Goal: Find specific page/section: Find specific page/section

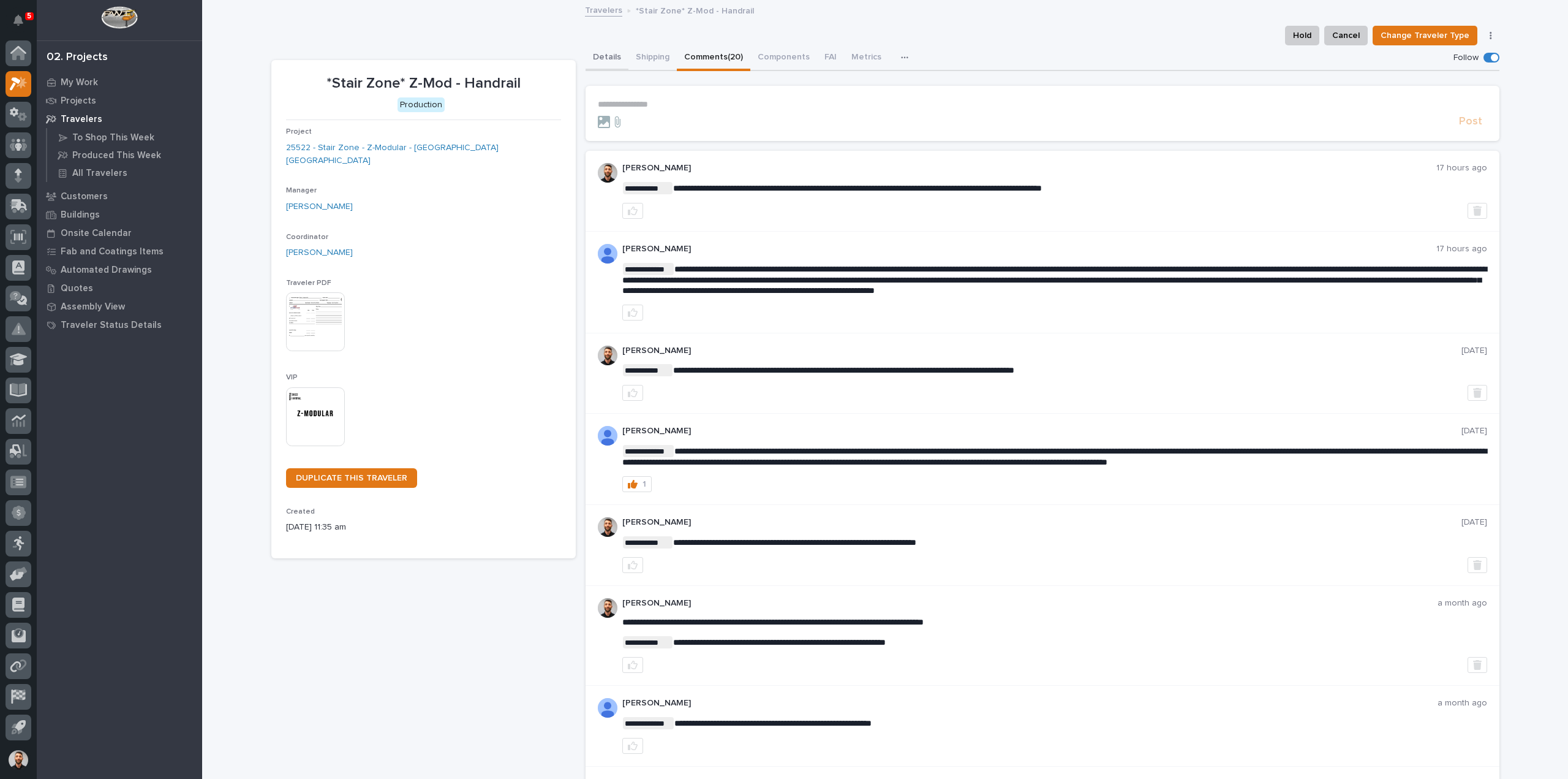
click at [609, 59] on button "Details" at bounding box center [607, 58] width 43 height 26
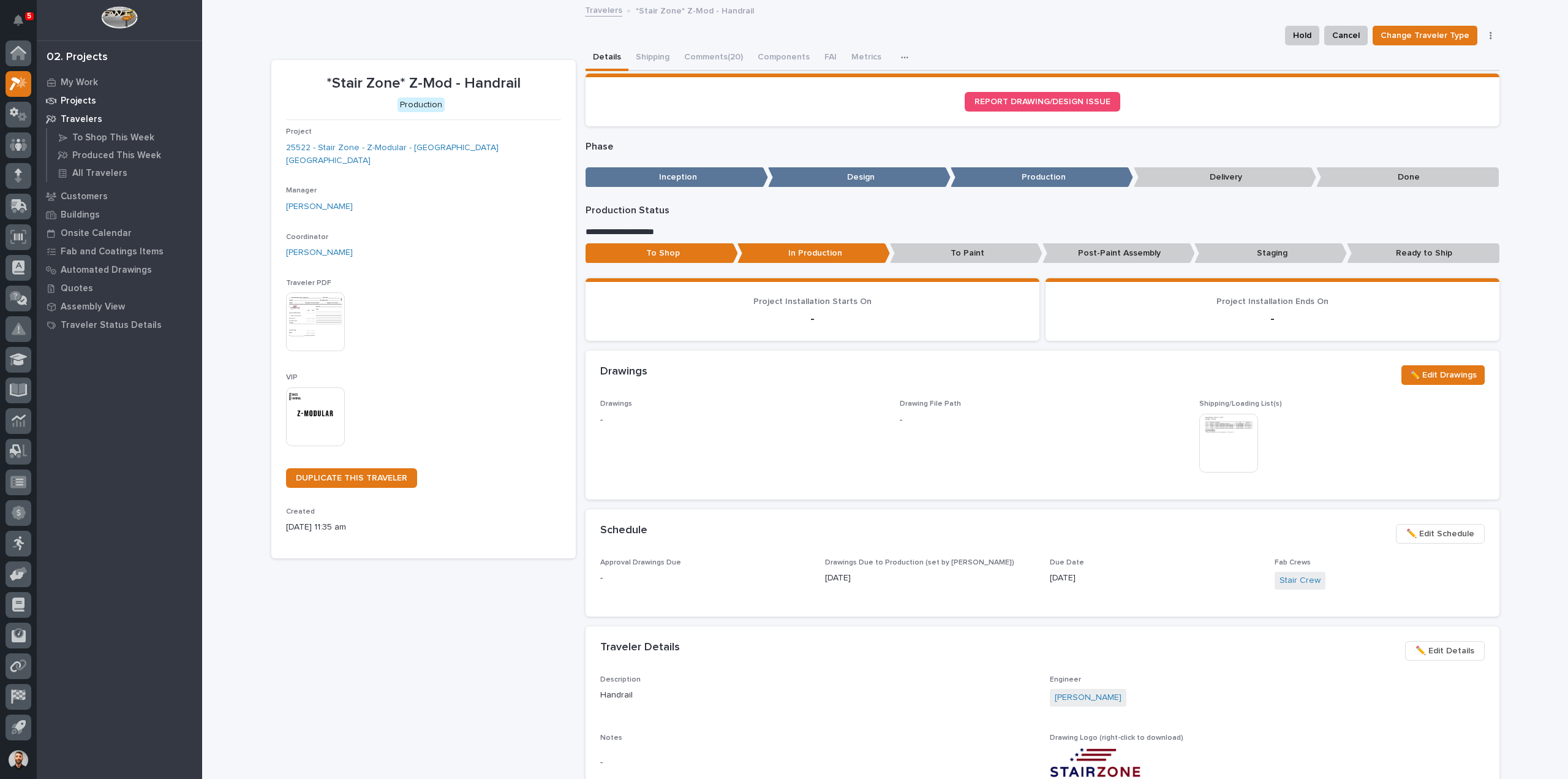
click at [89, 101] on p "Projects" at bounding box center [78, 102] width 35 height 11
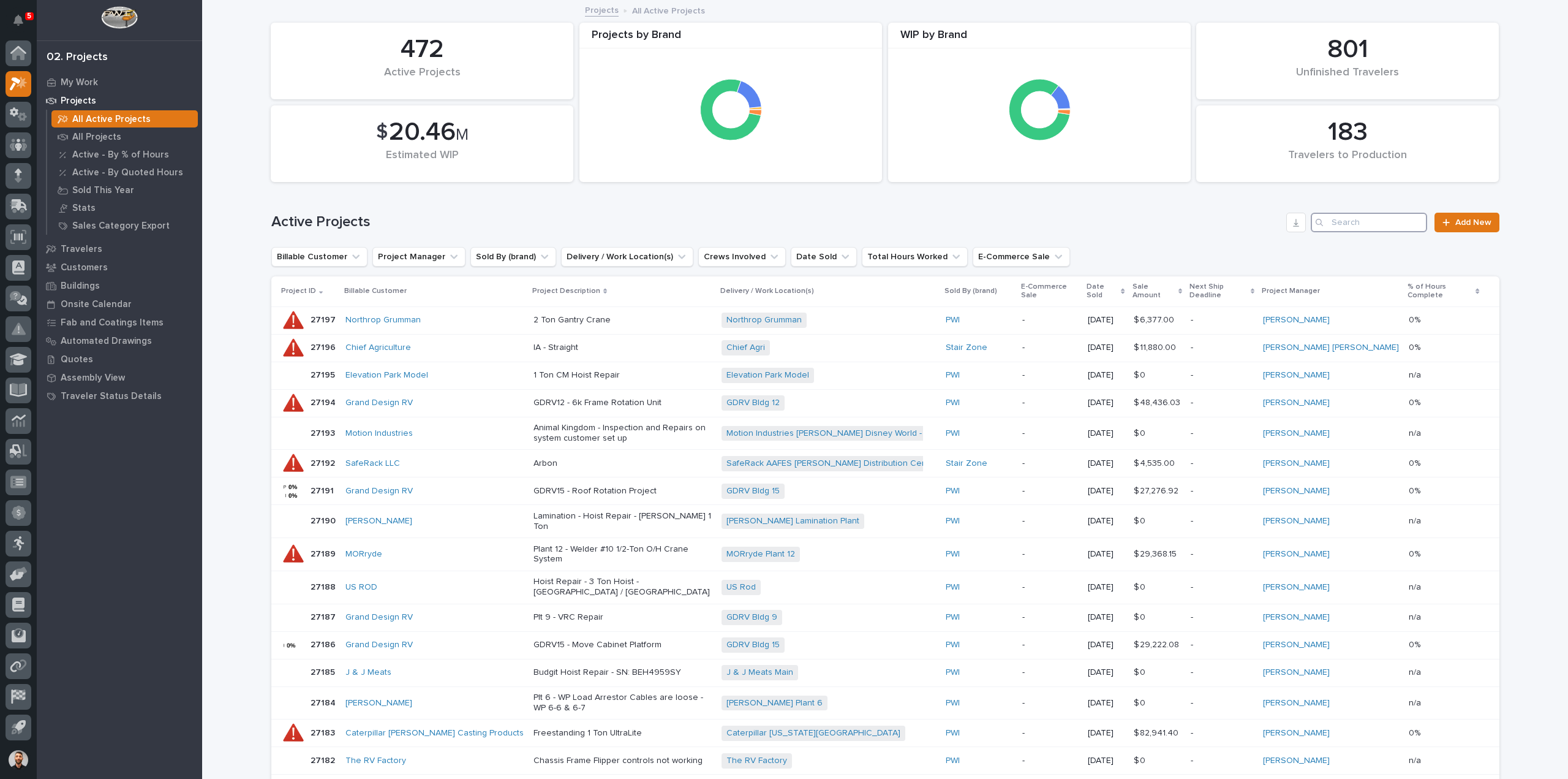
click at [1343, 222] on input "Search" at bounding box center [1369, 222] width 116 height 19
type input "26838"
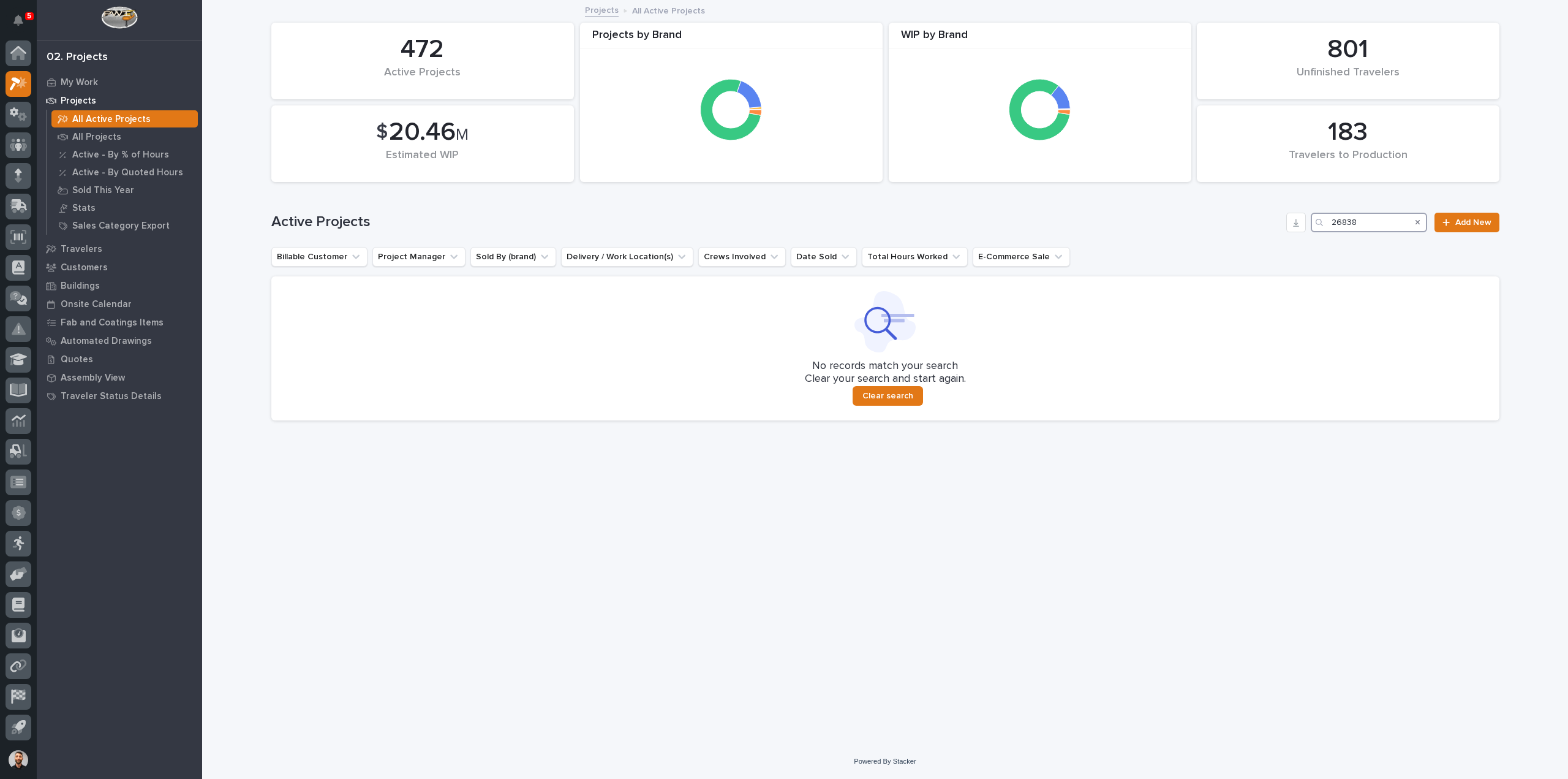
drag, startPoint x: 1369, startPoint y: 221, endPoint x: 1067, endPoint y: 229, distance: 302.1
click at [1067, 229] on div "Active Projects 26838 Add New" at bounding box center [885, 222] width 1228 height 19
click at [83, 263] on p "Customers" at bounding box center [84, 268] width 47 height 11
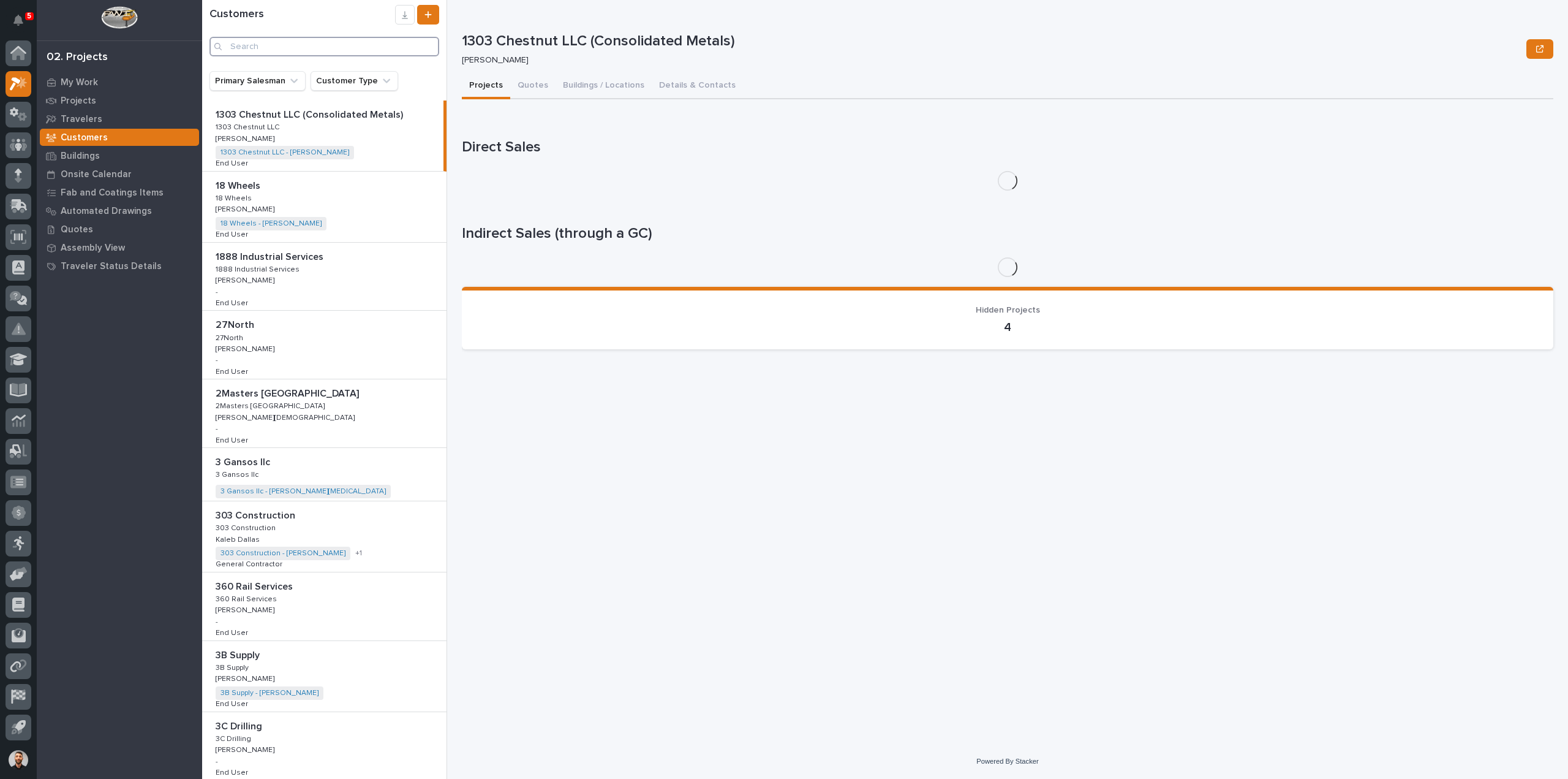
click at [250, 45] on input "Search" at bounding box center [324, 46] width 230 height 19
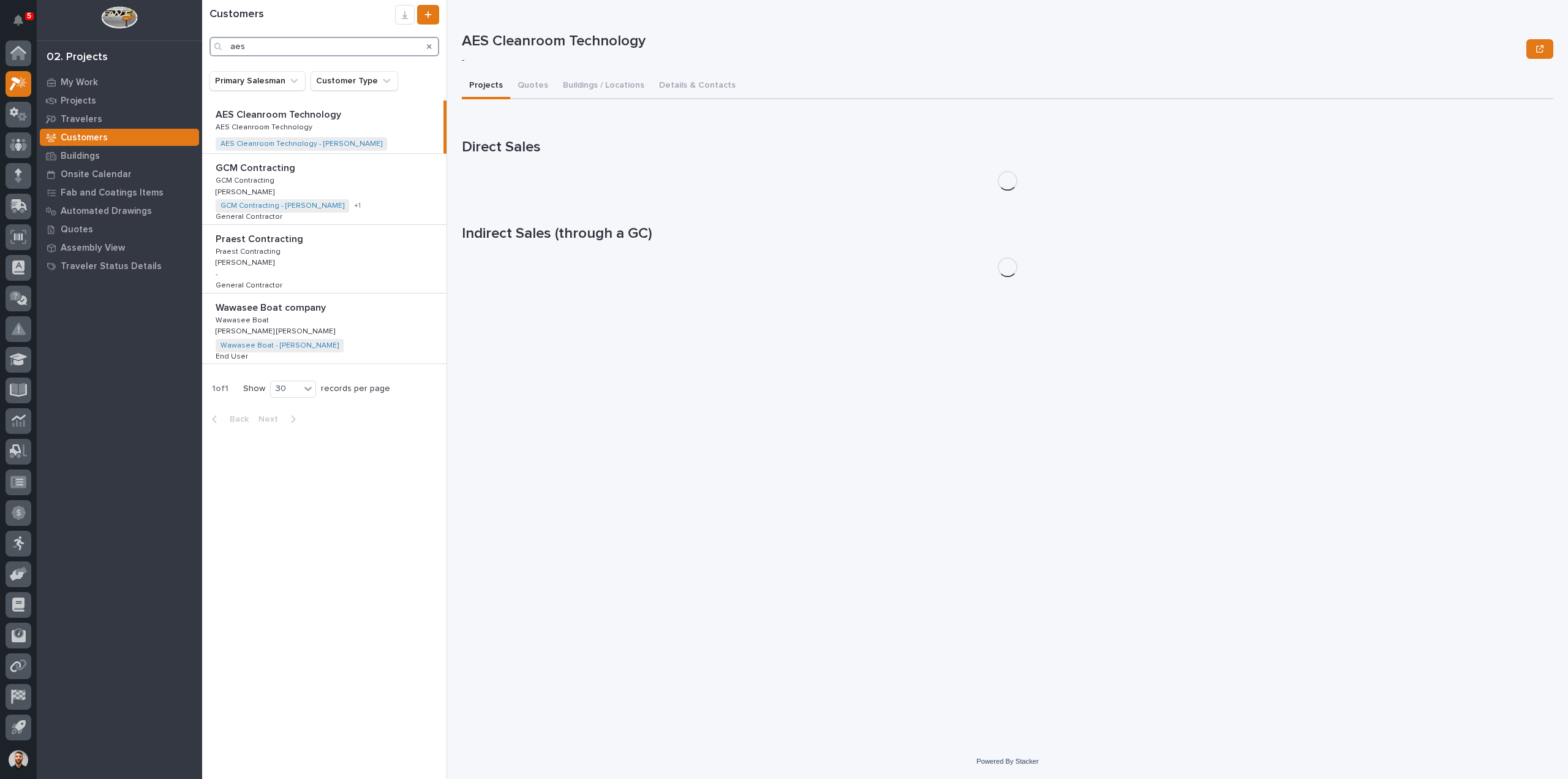
type input "aes"
click at [280, 115] on p "AES Cleanroom Technology" at bounding box center [279, 113] width 128 height 14
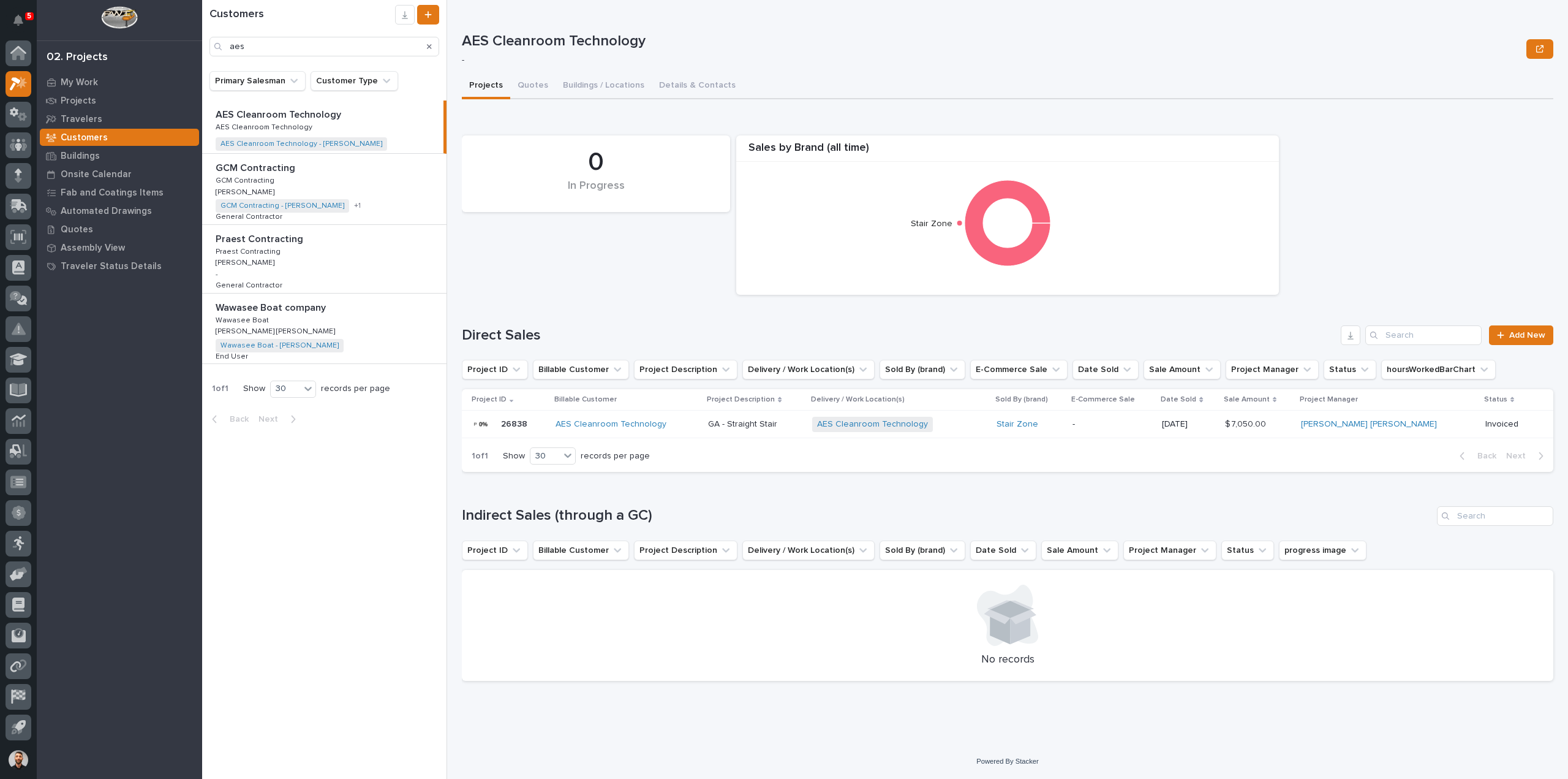
click at [698, 424] on div "AES Cleanroom Technology" at bounding box center [627, 424] width 143 height 11
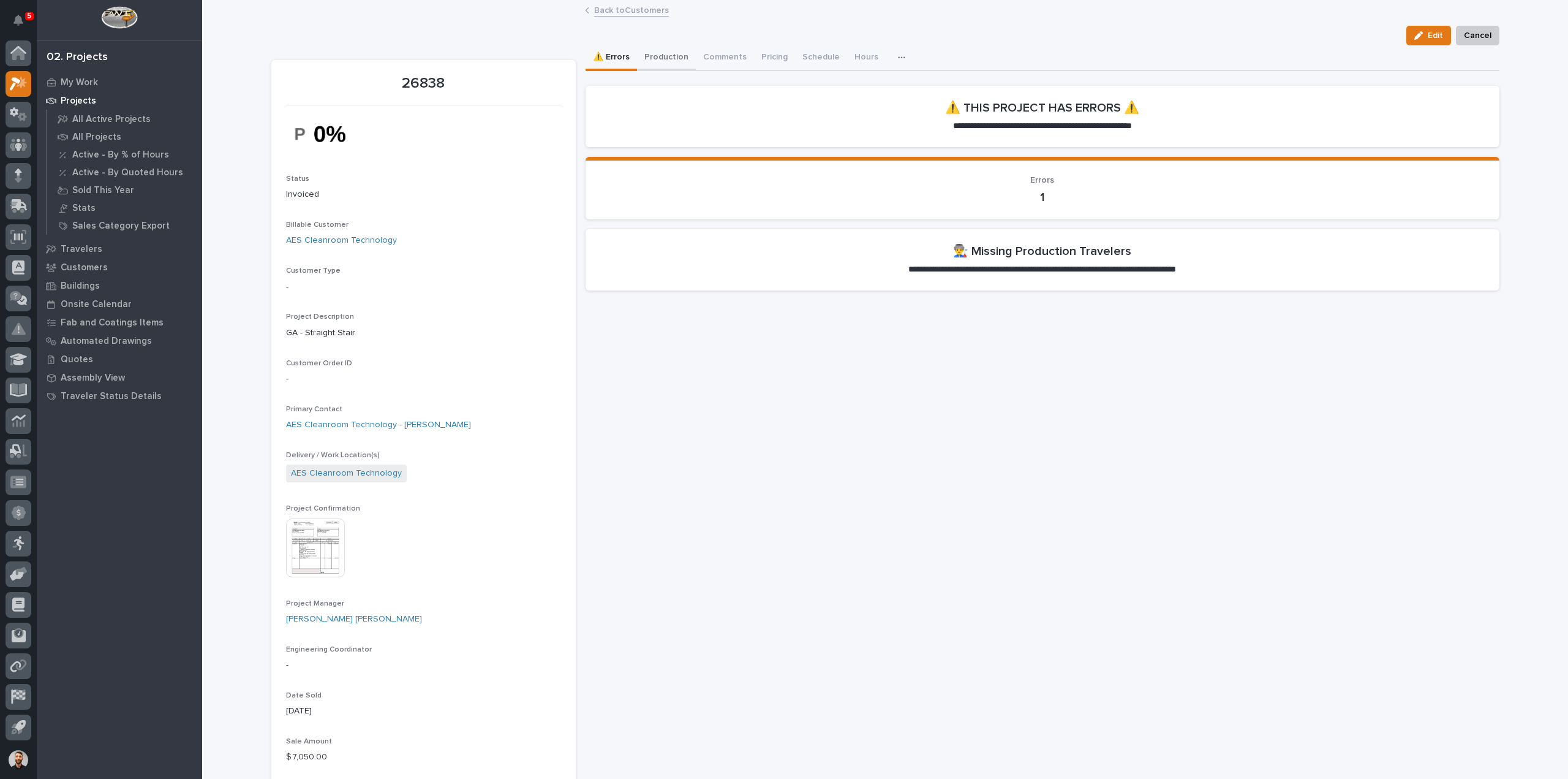
click at [662, 58] on button "Production" at bounding box center [666, 58] width 59 height 26
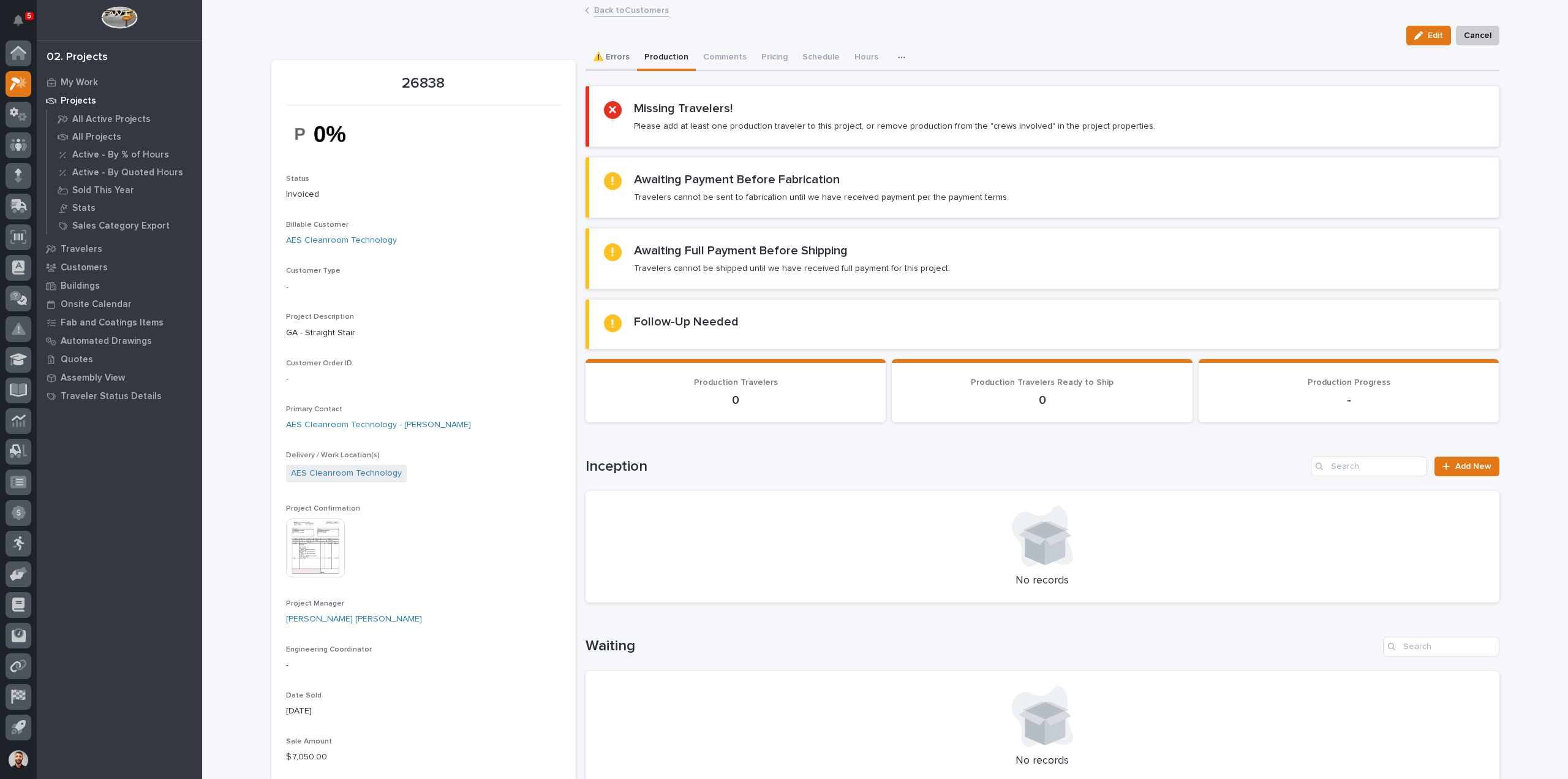
click at [619, 58] on button "⚠️ Errors" at bounding box center [611, 58] width 52 height 26
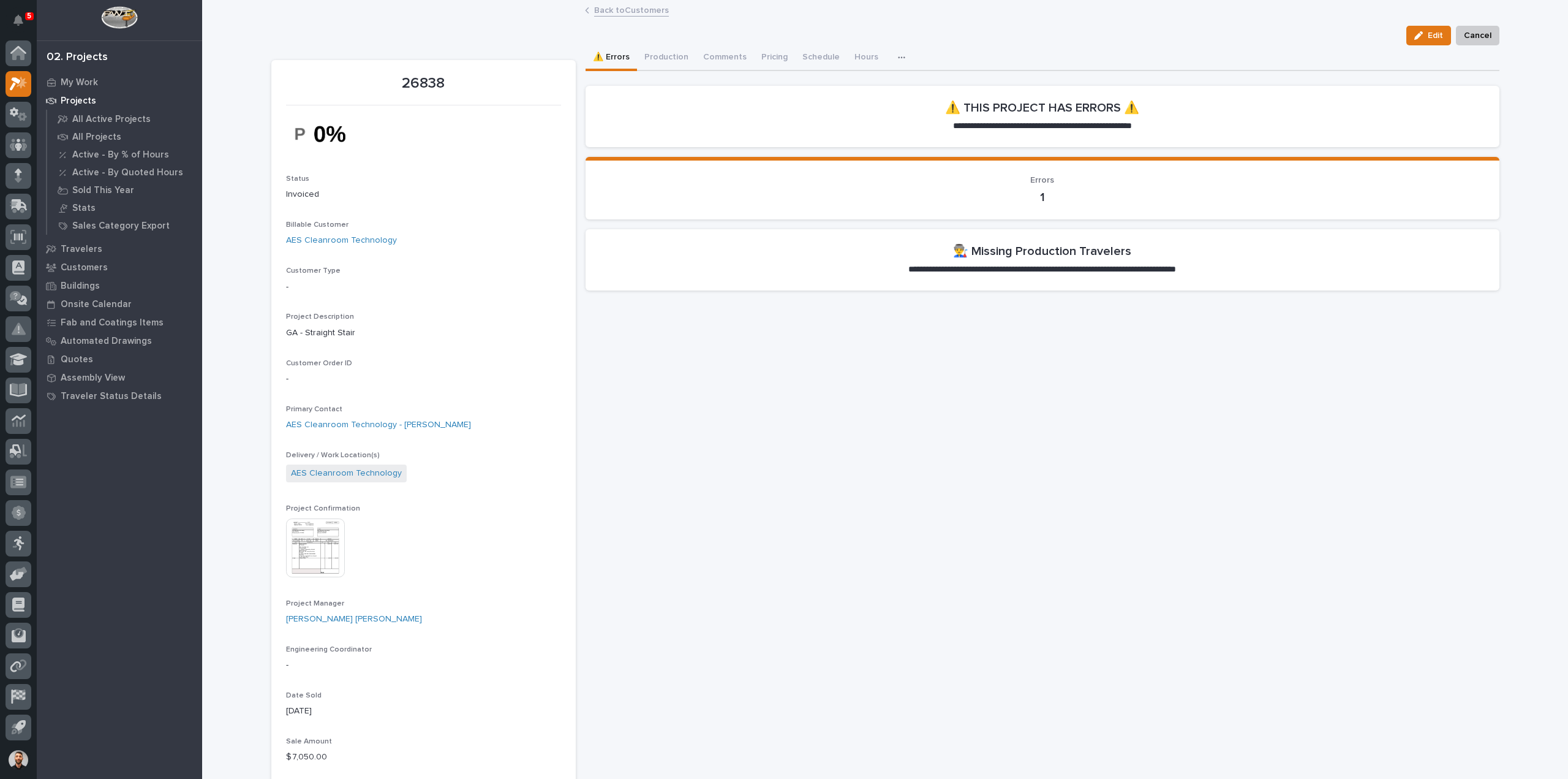
click at [81, 105] on p "Projects" at bounding box center [78, 102] width 35 height 11
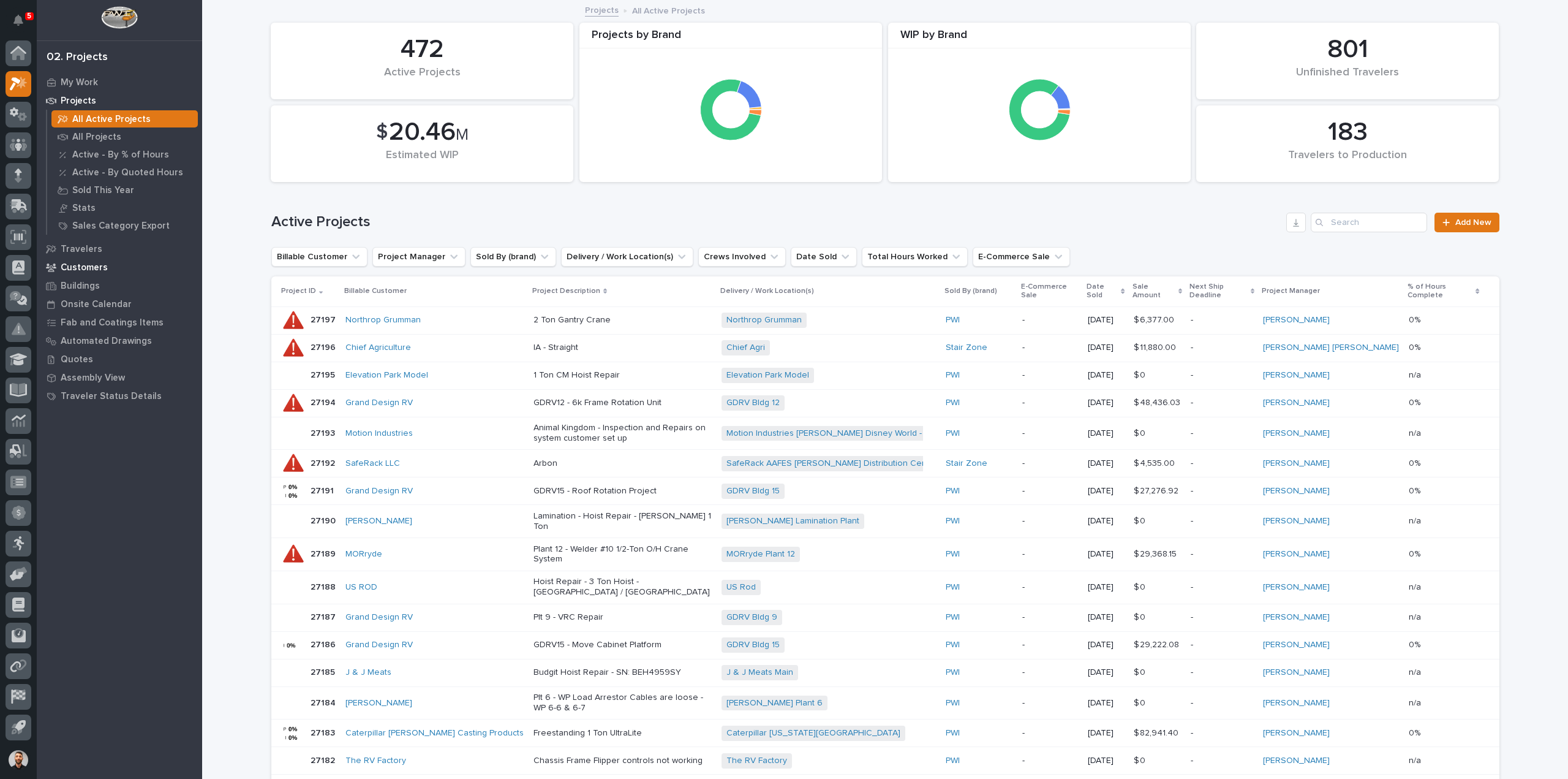
click at [88, 268] on p "Customers" at bounding box center [84, 268] width 47 height 11
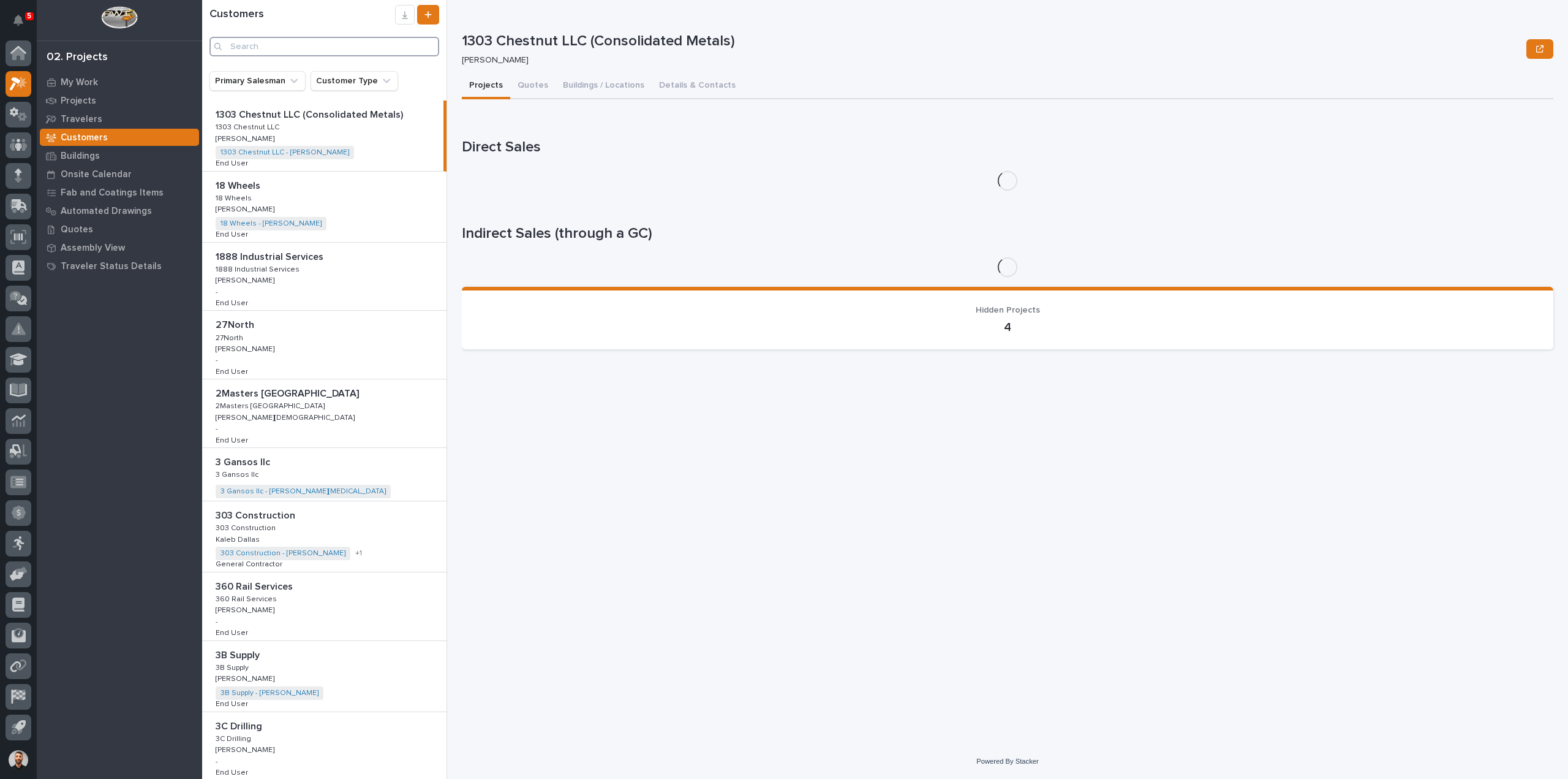
click at [275, 49] on input "Search" at bounding box center [324, 46] width 230 height 19
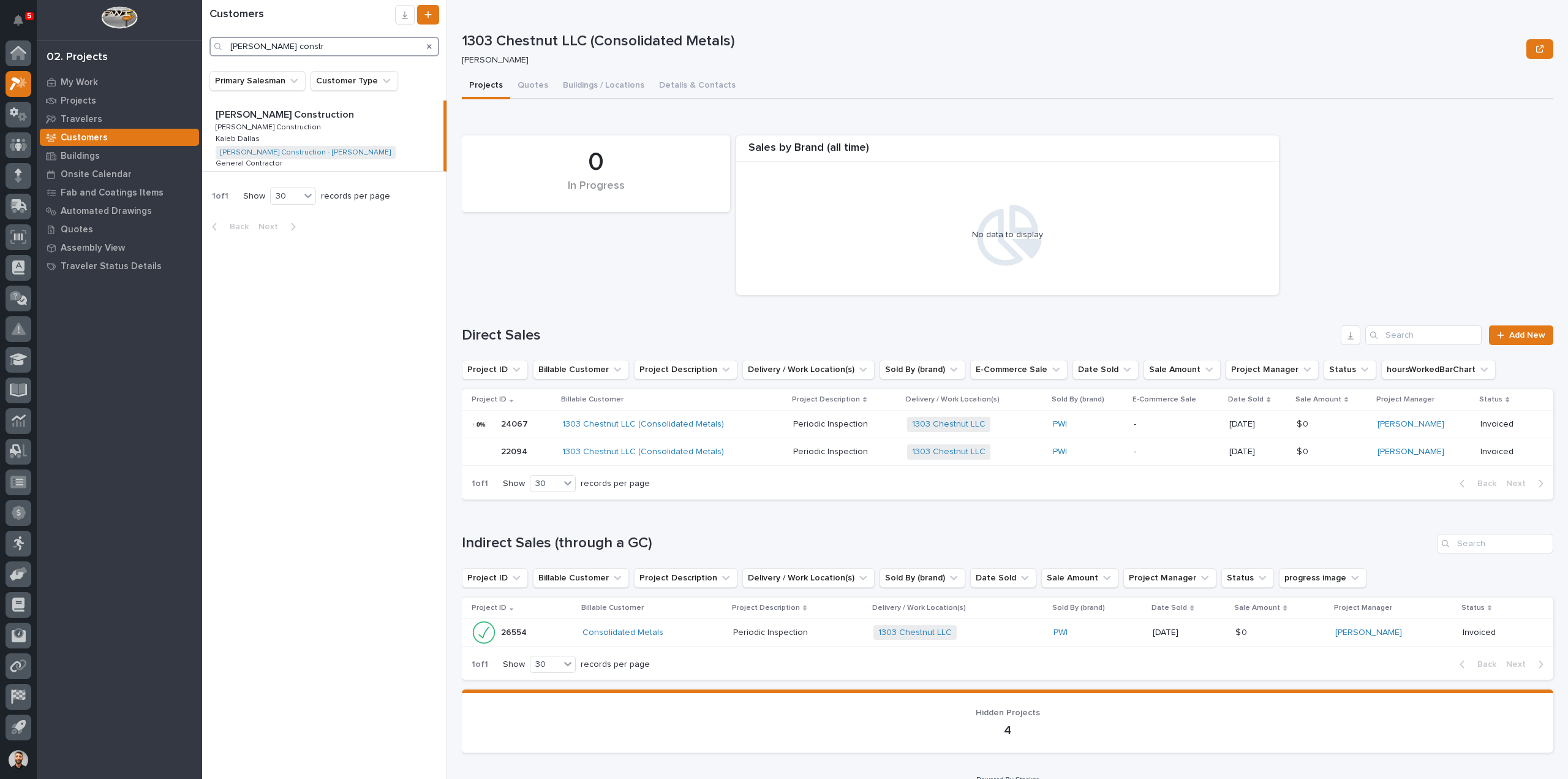
type input "foster constr"
click at [307, 127] on div "Foster Construction Foster Construction Foster Construction Foster Construction…" at bounding box center [323, 135] width 242 height 70
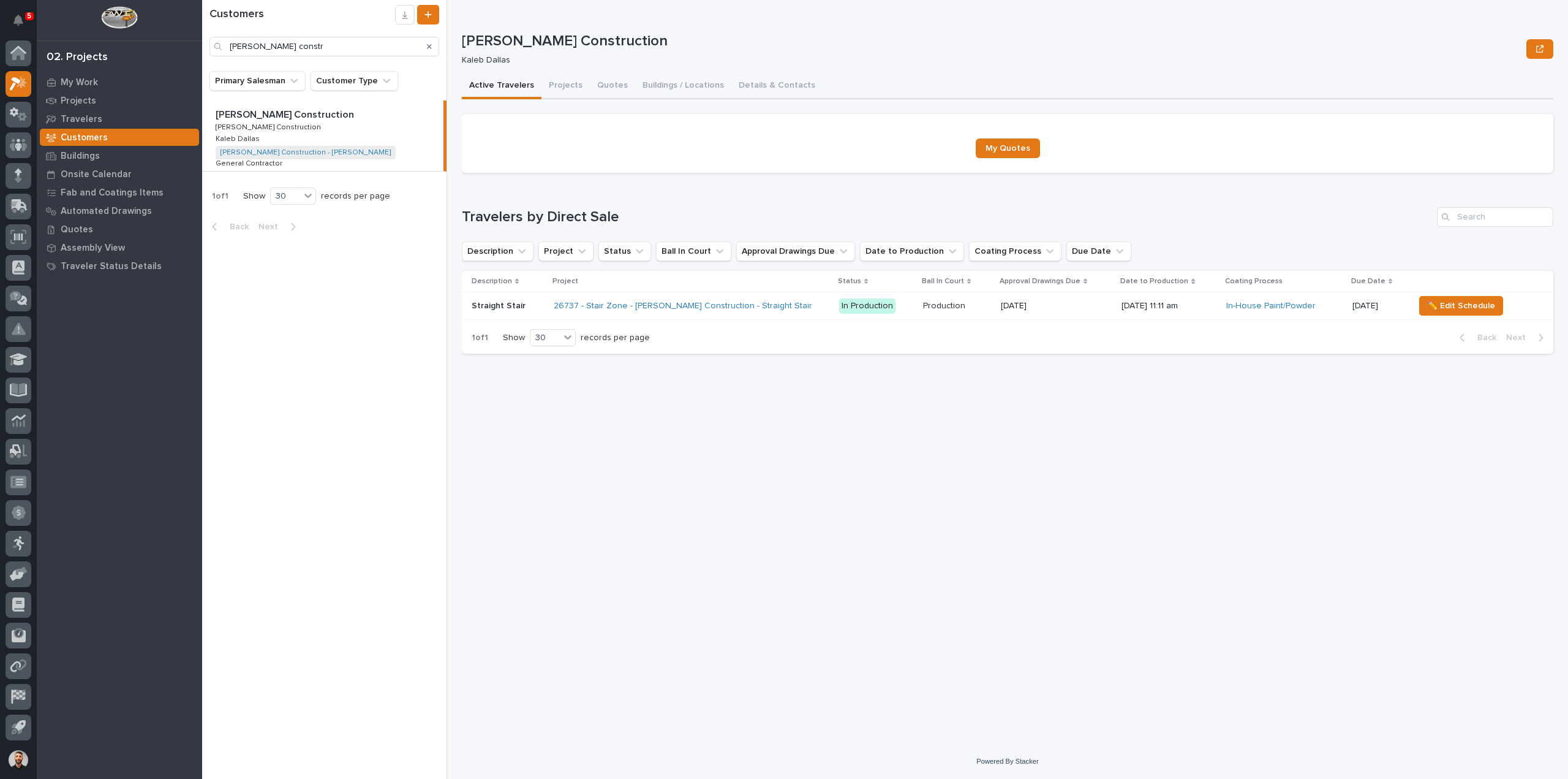
click at [783, 306] on div "26737 - Stair Zone - Foster Construction - Straight Stair" at bounding box center [692, 306] width 275 height 20
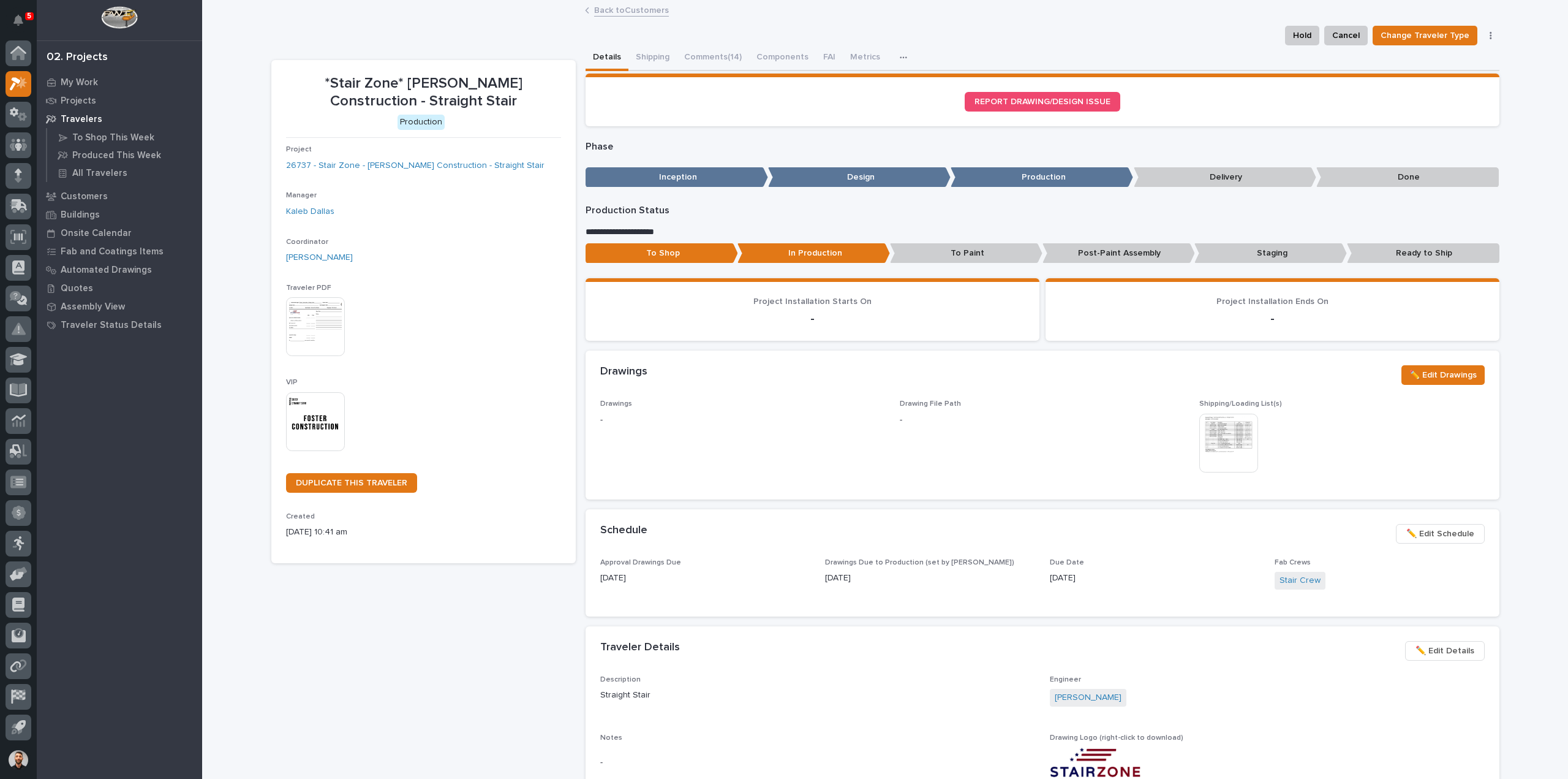
click at [710, 58] on button "Comments (14)" at bounding box center [713, 58] width 72 height 26
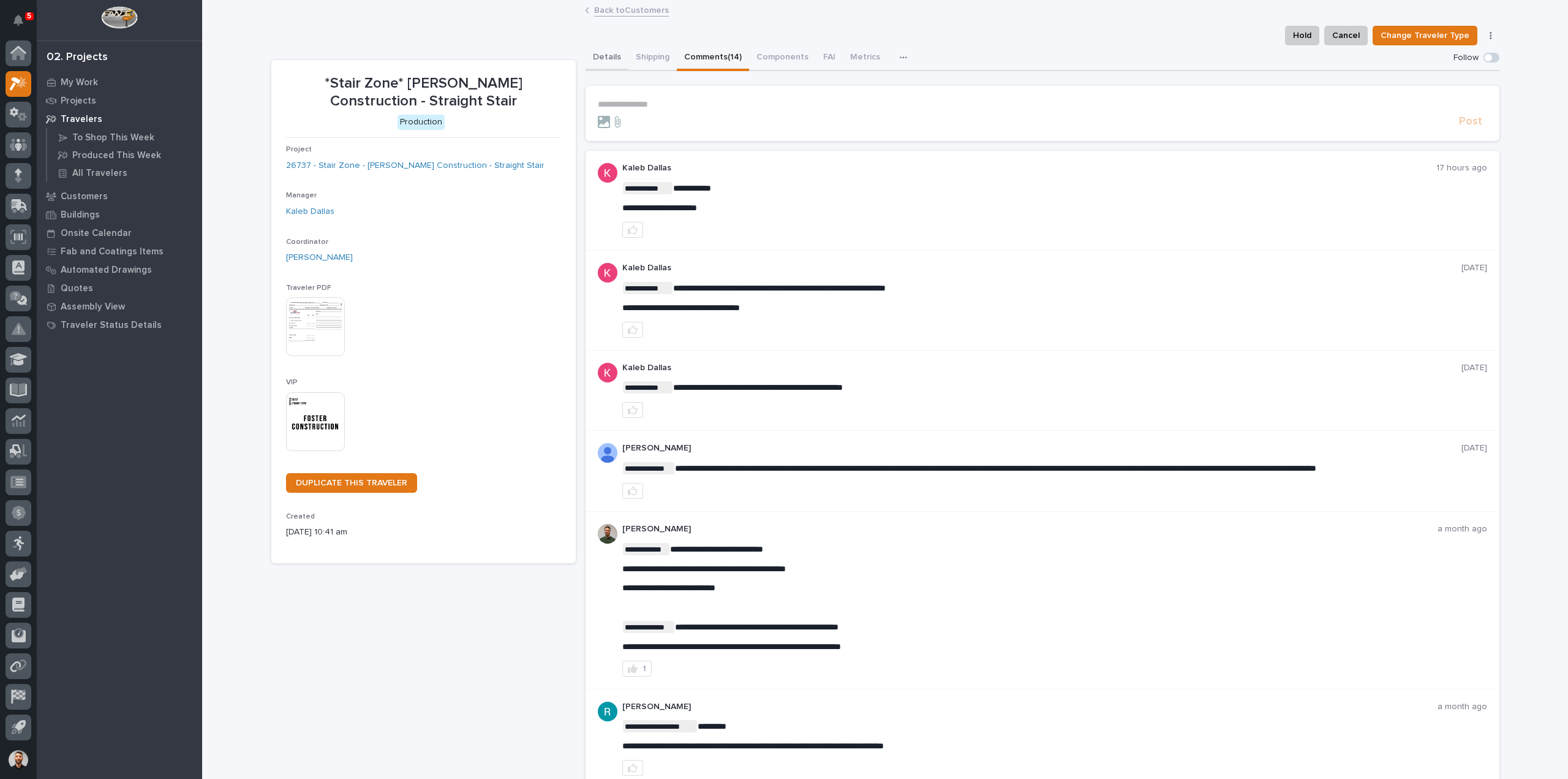
click at [604, 55] on button "Details" at bounding box center [607, 58] width 43 height 26
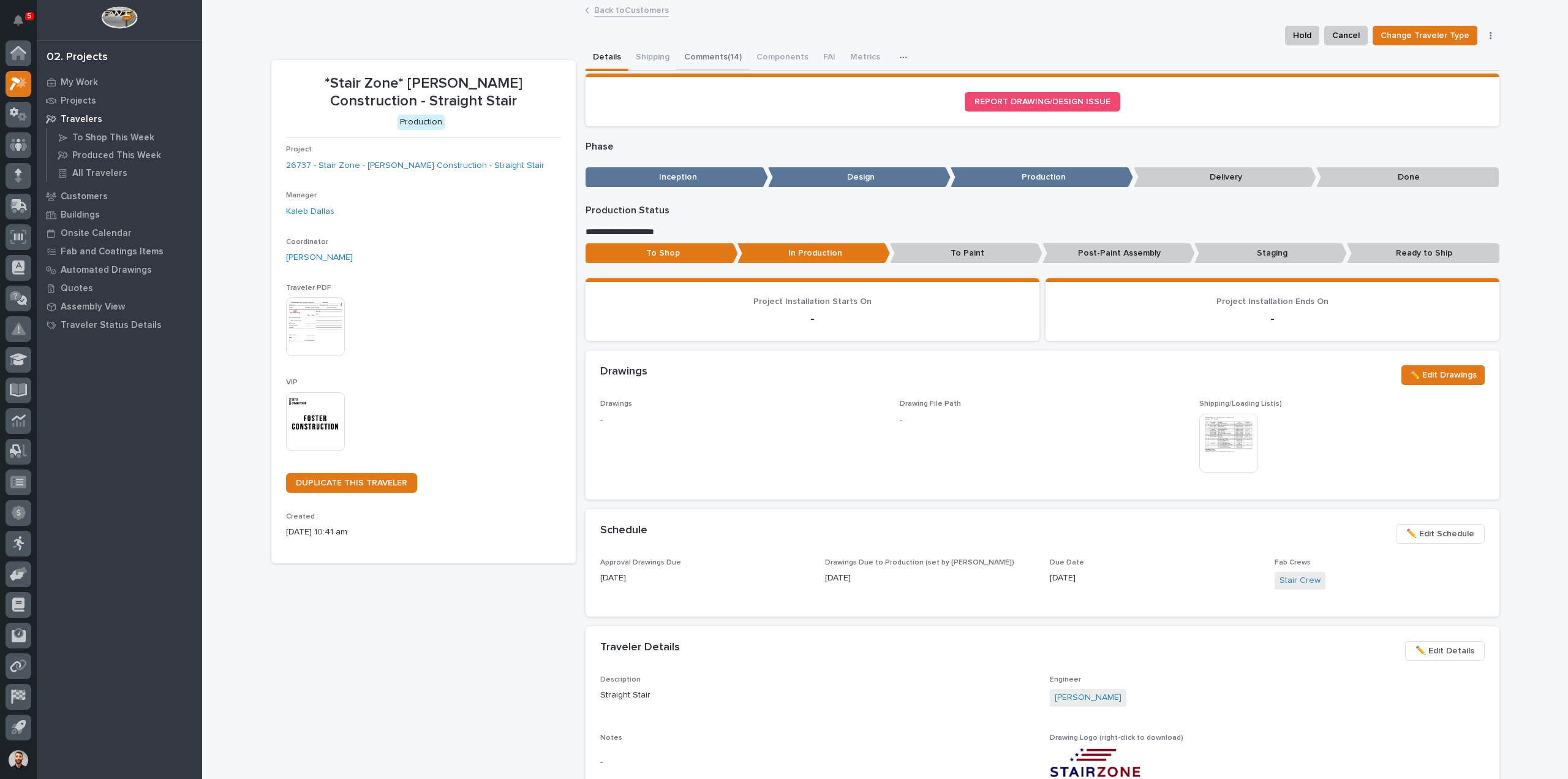
click at [699, 56] on button "Comments (14)" at bounding box center [713, 58] width 72 height 26
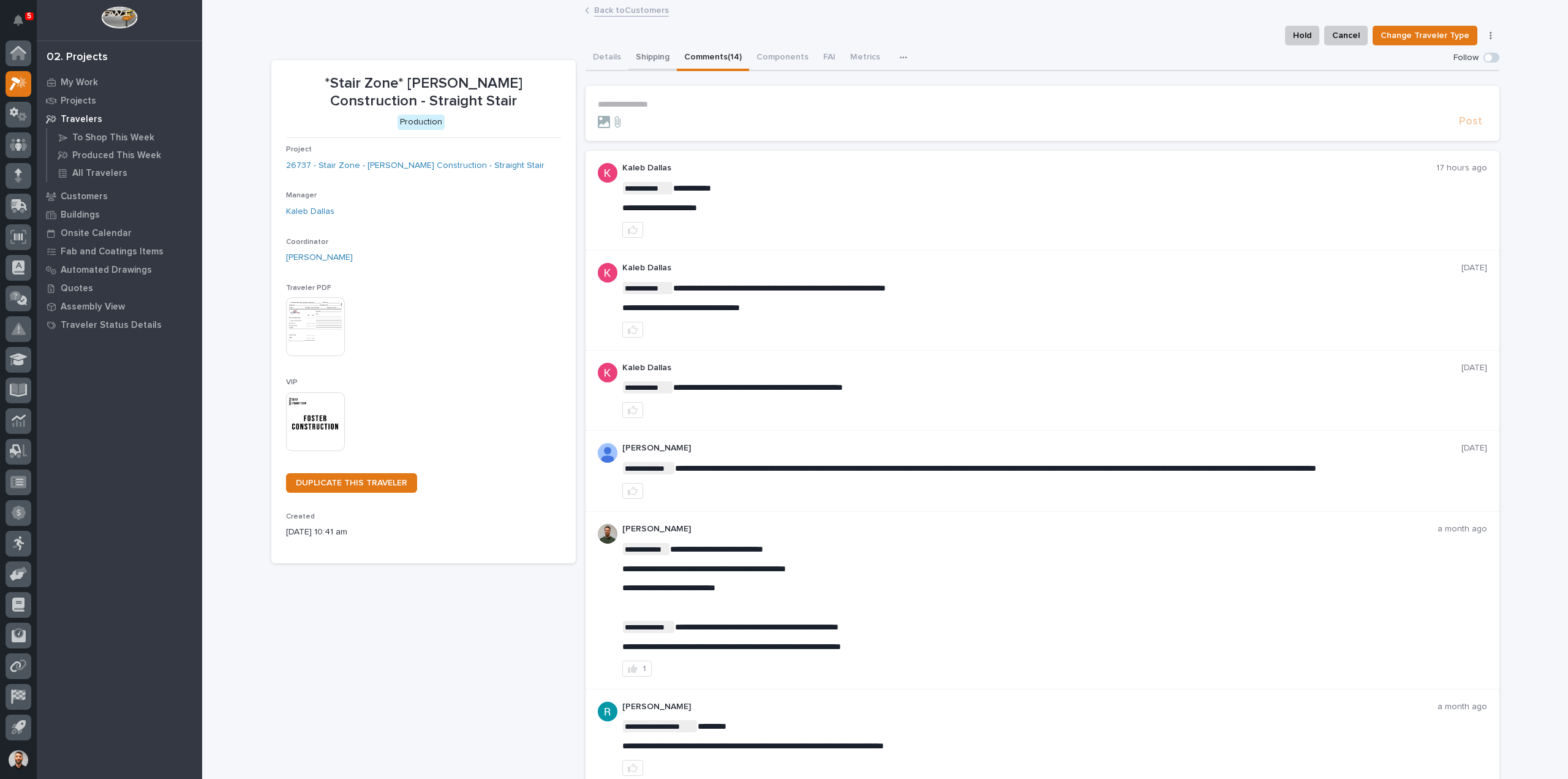
click at [643, 60] on button "Shipping" at bounding box center [653, 58] width 49 height 26
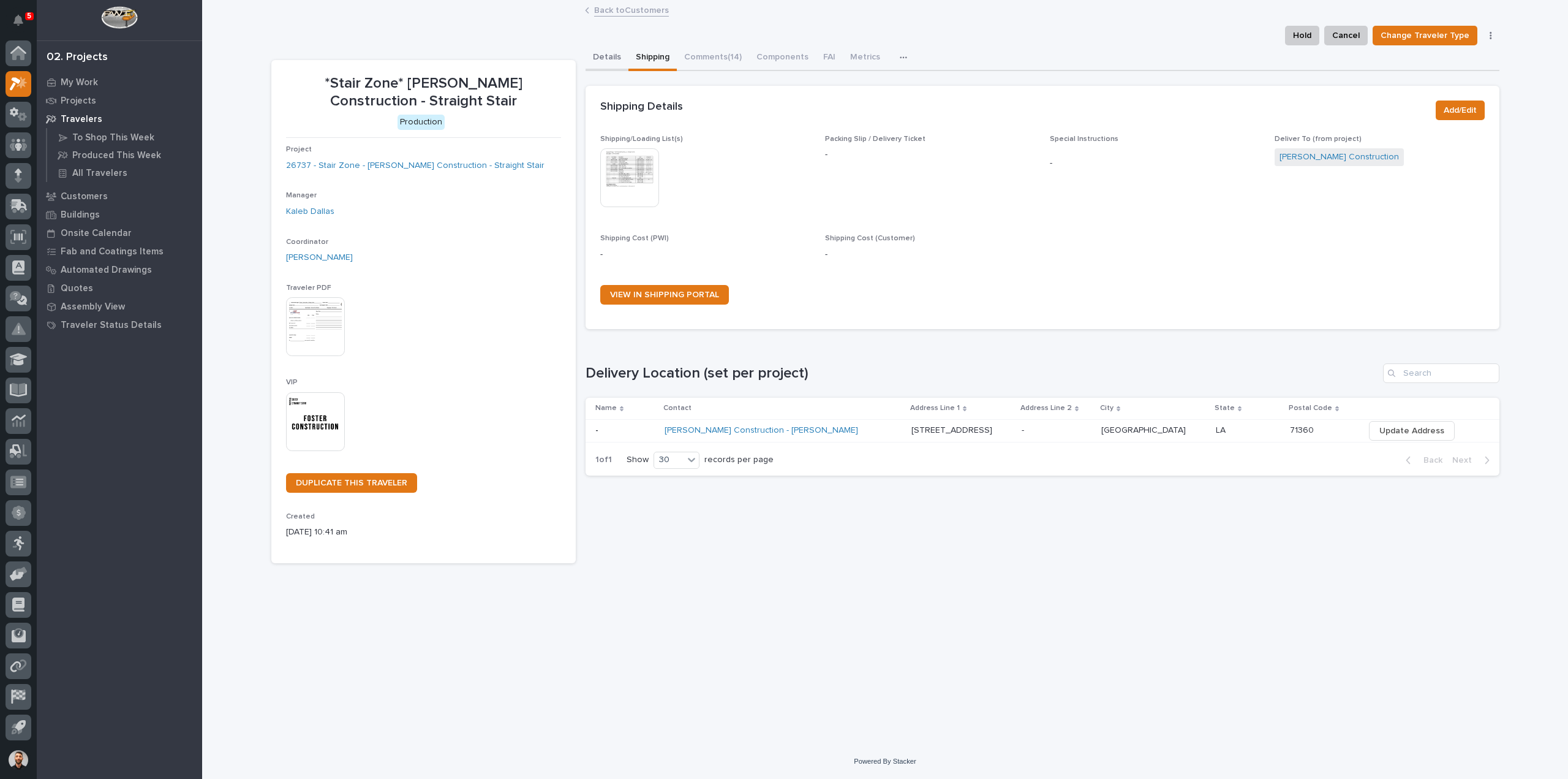
click at [605, 54] on button "Details" at bounding box center [607, 58] width 43 height 26
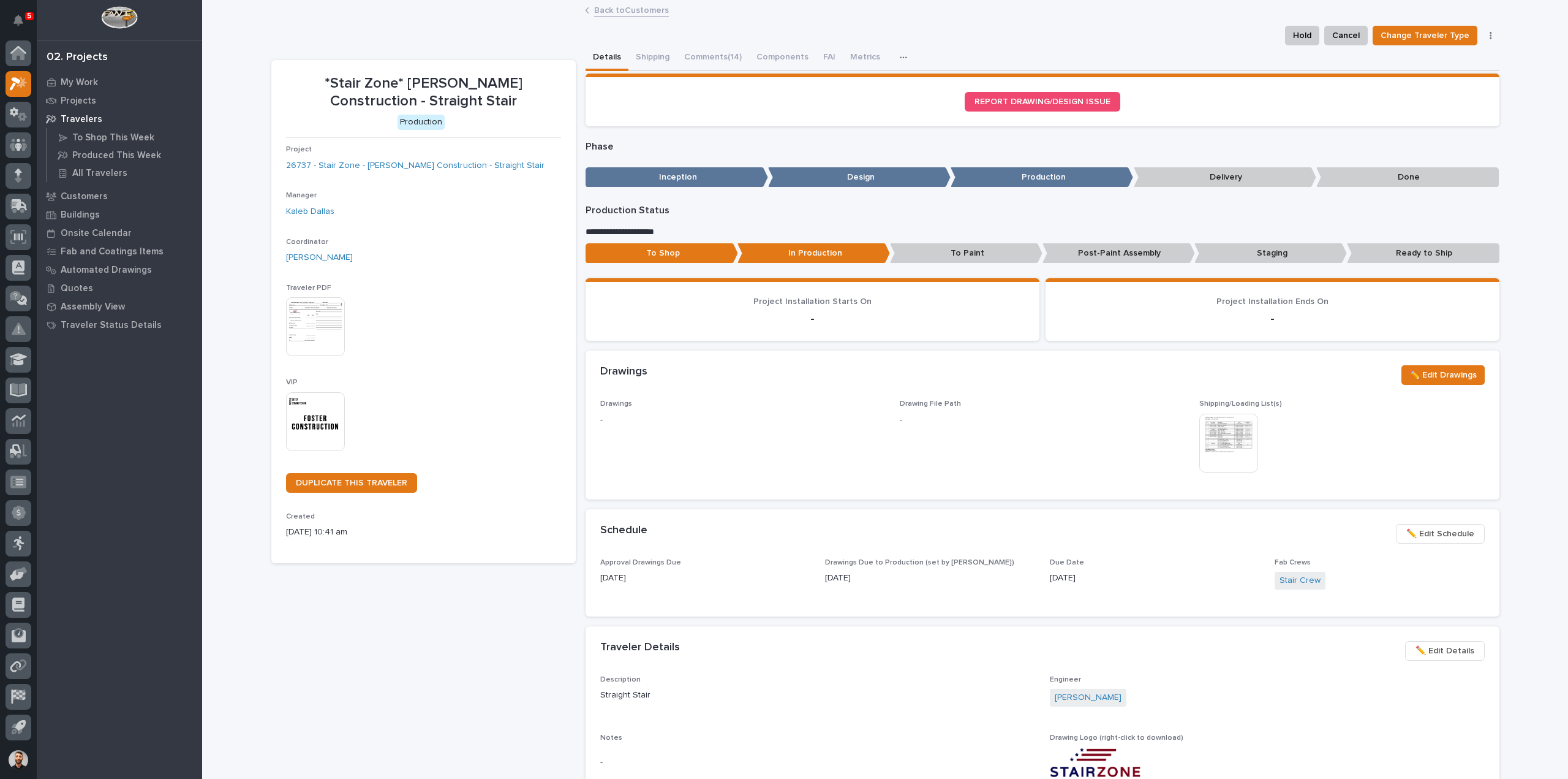
click at [900, 58] on div "button" at bounding box center [906, 58] width 12 height 9
click at [614, 55] on button "Details" at bounding box center [607, 58] width 43 height 26
click at [637, 57] on button "Shipping" at bounding box center [653, 58] width 49 height 26
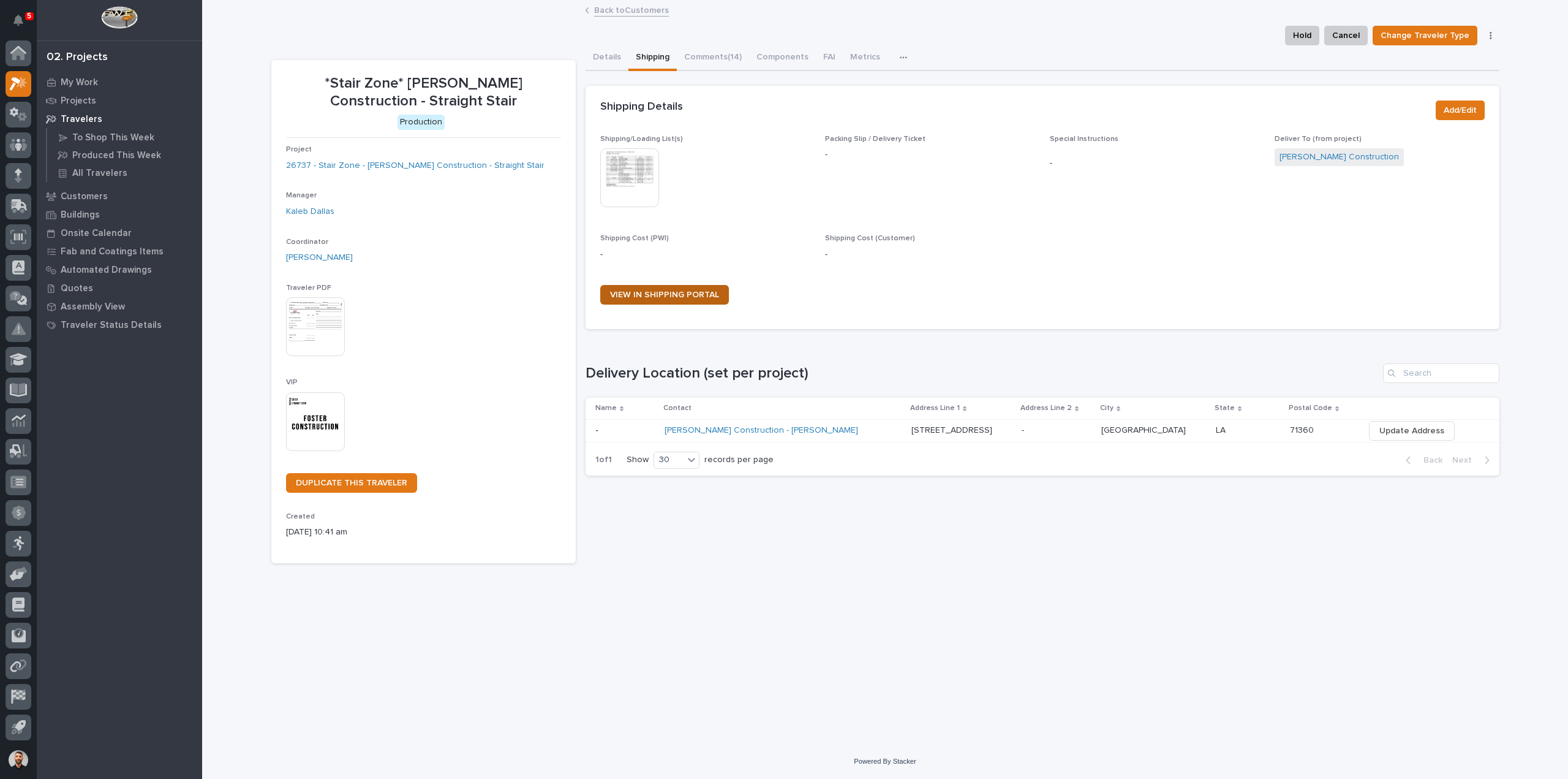
click at [692, 293] on span "VIEW IN SHIPPING PORTAL" at bounding box center [664, 295] width 109 height 9
